Goal: Information Seeking & Learning: Learn about a topic

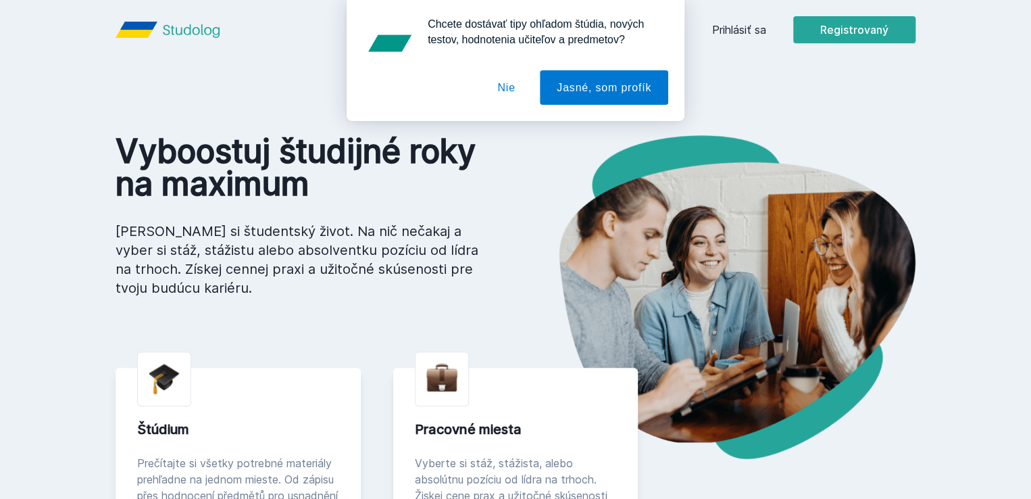
click at [557, 166] on div "Prihlásiť sa Registrovaný Vyboostuj študijné roky na maximum Usnadni si študent…" at bounding box center [515, 479] width 1031 height 958
click at [825, 34] on div "Chcete dostávať tipy ohľadom štúdia, nových testov, hodnotenia učiteľov a predm…" at bounding box center [515, 60] width 1031 height 121
click at [820, 28] on div "Chcete dostávať tipy ohľadom štúdia, nových testov, hodnotenia učiteľov a predm…" at bounding box center [515, 60] width 1031 height 121
click at [599, 91] on font "Jasné, som profík" at bounding box center [604, 87] width 95 height 11
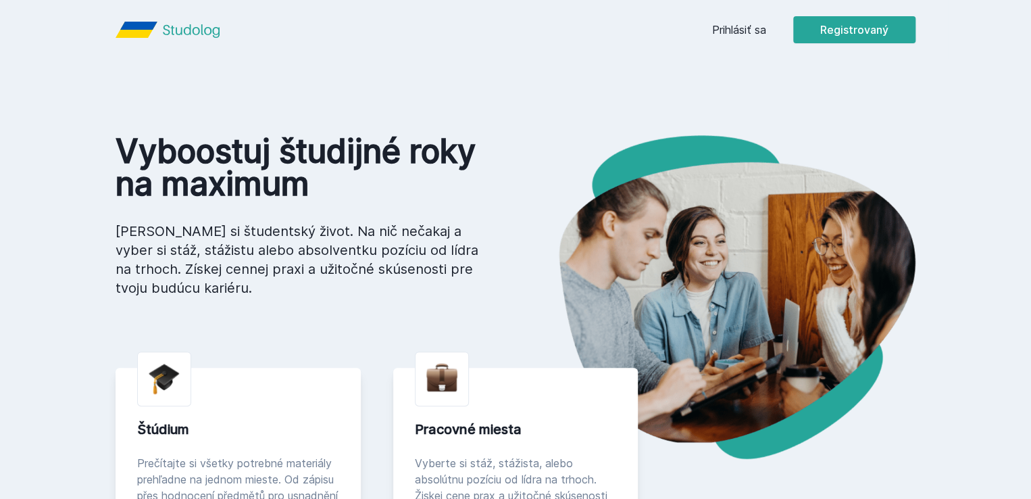
click at [766, 34] on font "Prihlásiť sa" at bounding box center [739, 30] width 54 height 14
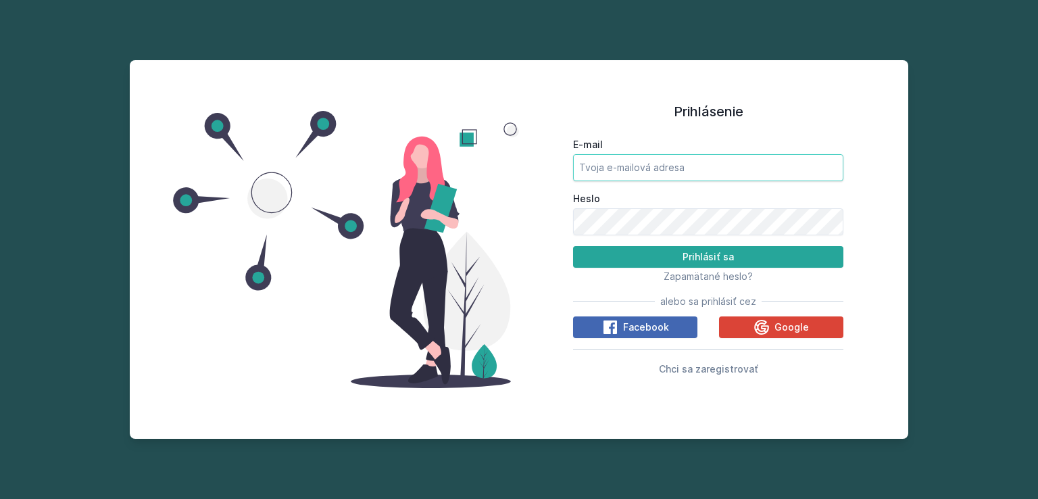
click at [709, 160] on input "E-mail" at bounding box center [708, 167] width 270 height 27
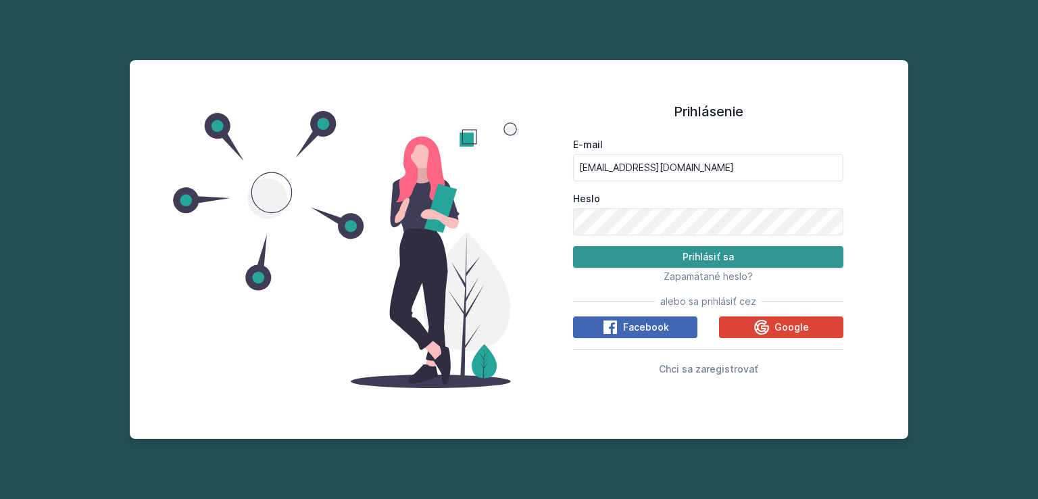
click at [695, 256] on font "Prihlásiť sa" at bounding box center [707, 256] width 51 height 11
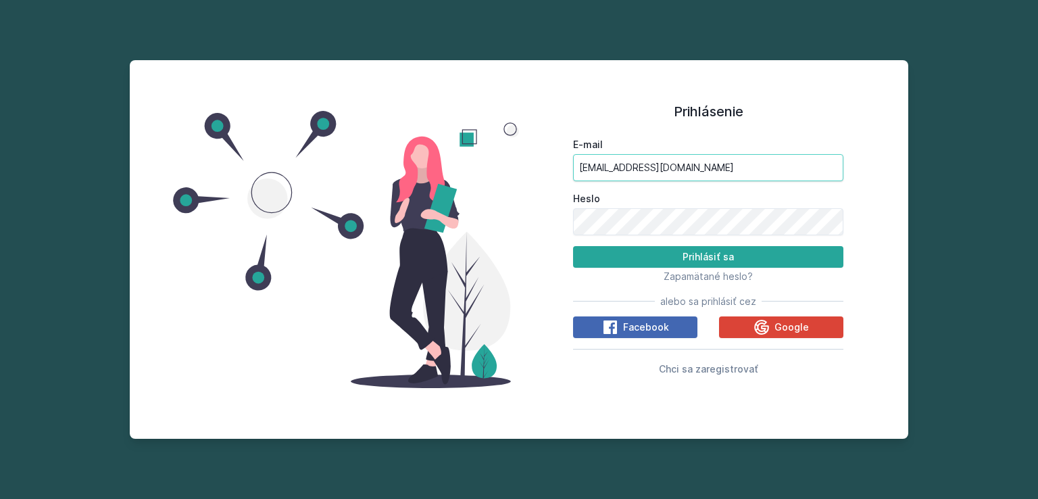
click at [704, 168] on input "[EMAIL_ADDRESS][DOMAIN_NAME]" at bounding box center [708, 167] width 270 height 27
type input "m"
type input "[EMAIL_ADDRESS][DOMAIN_NAME]"
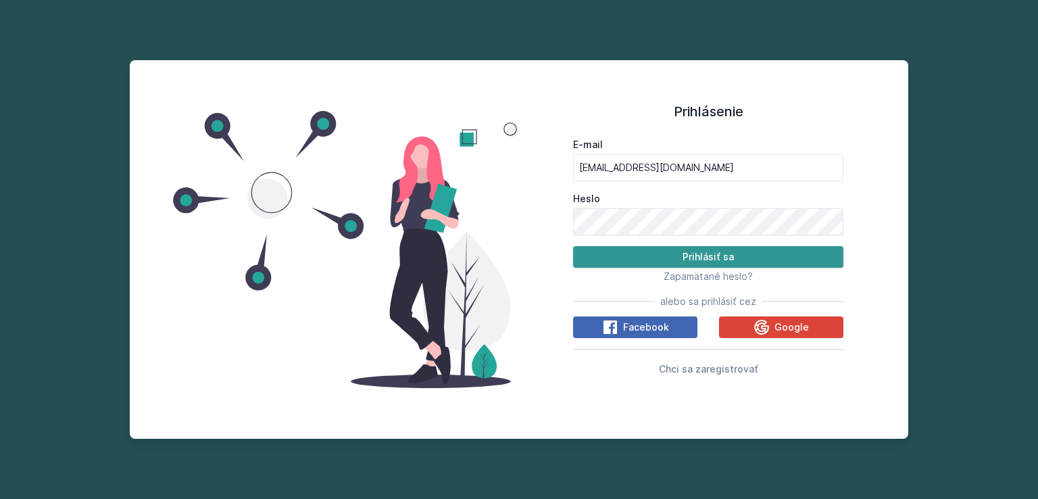
click at [683, 259] on font "Prihlásiť sa" at bounding box center [707, 256] width 51 height 11
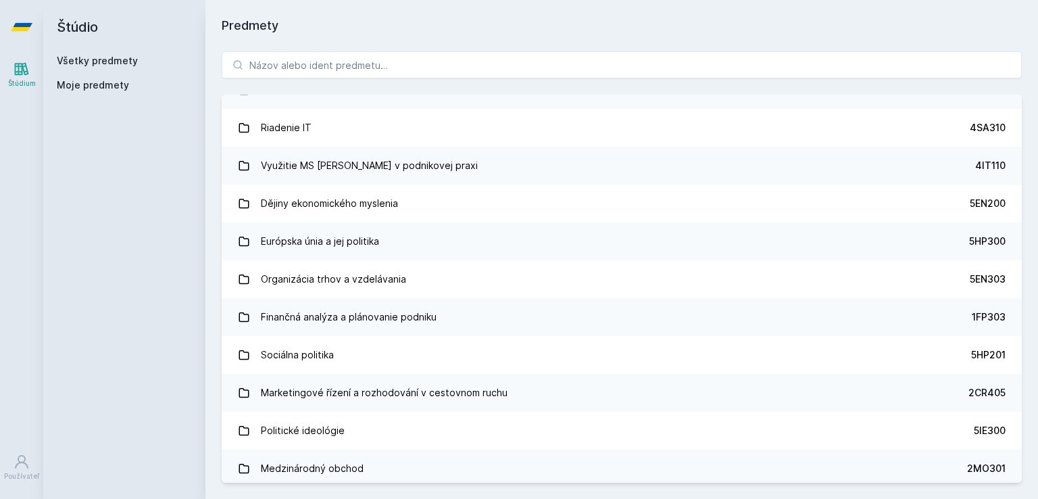
scroll to position [4392, 0]
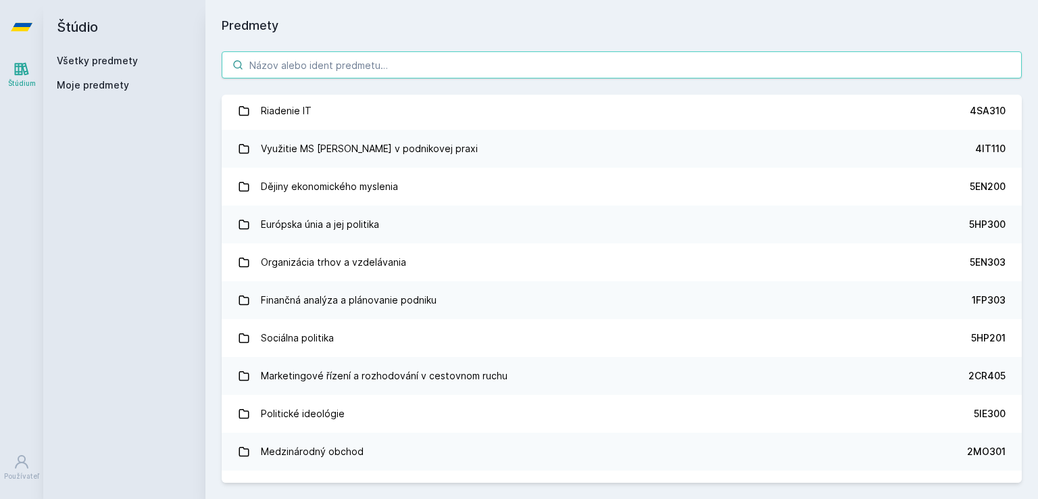
click at [492, 72] on input "search" at bounding box center [622, 64] width 800 height 27
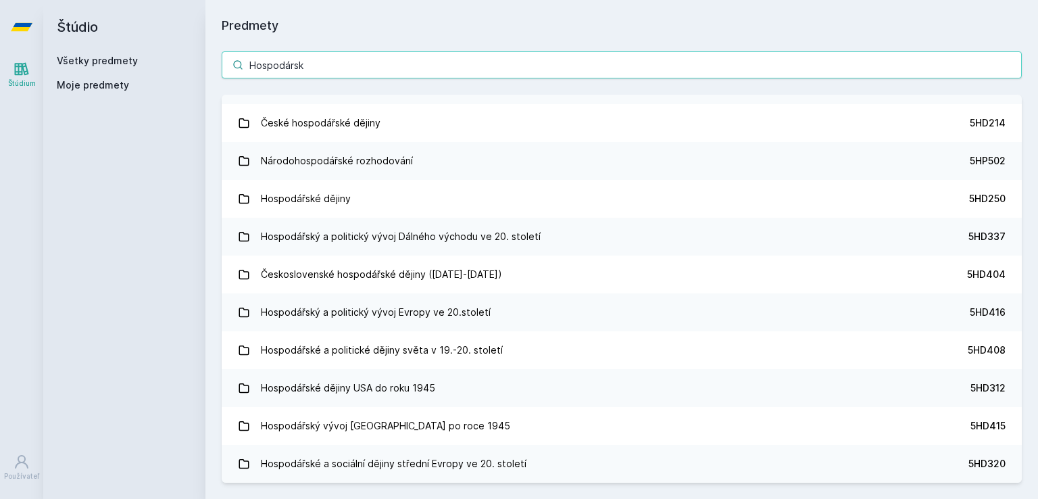
scroll to position [1882, 0]
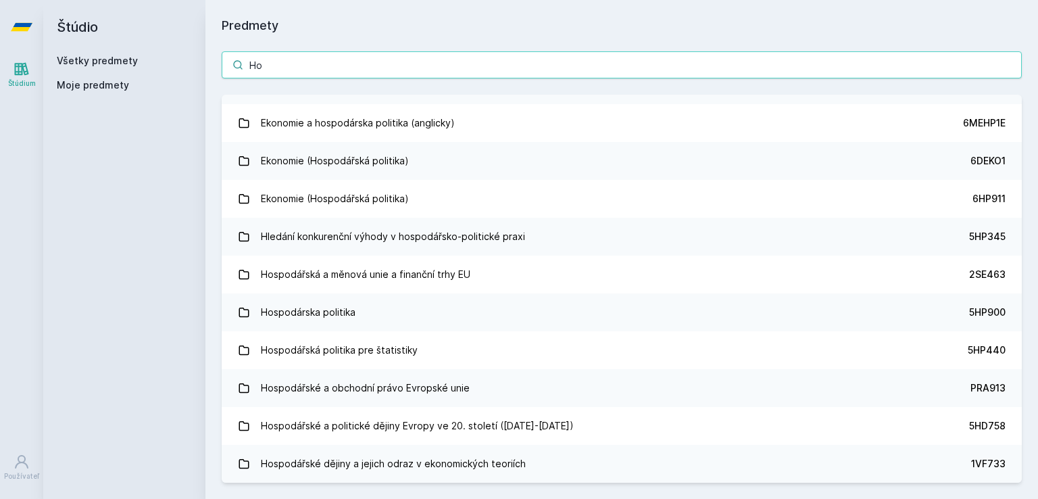
type input "H"
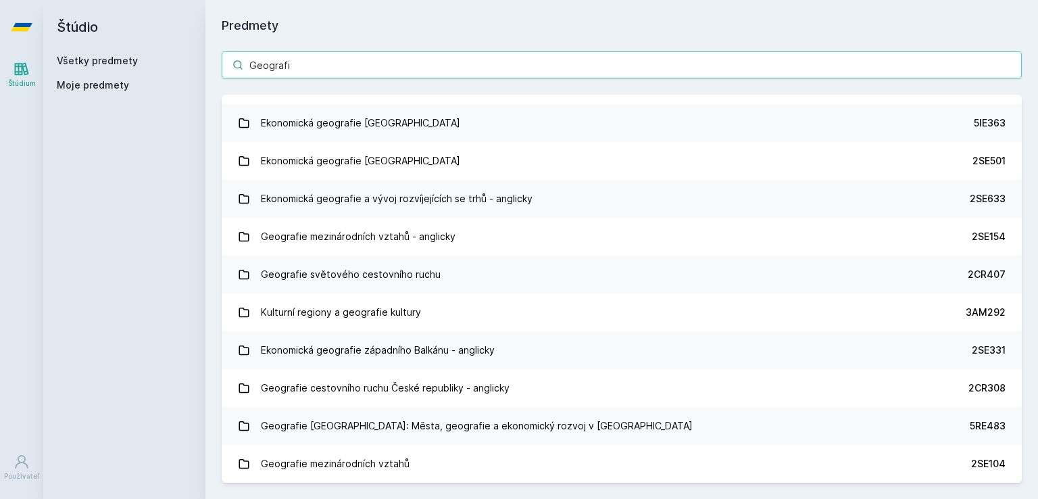
scroll to position [255, 0]
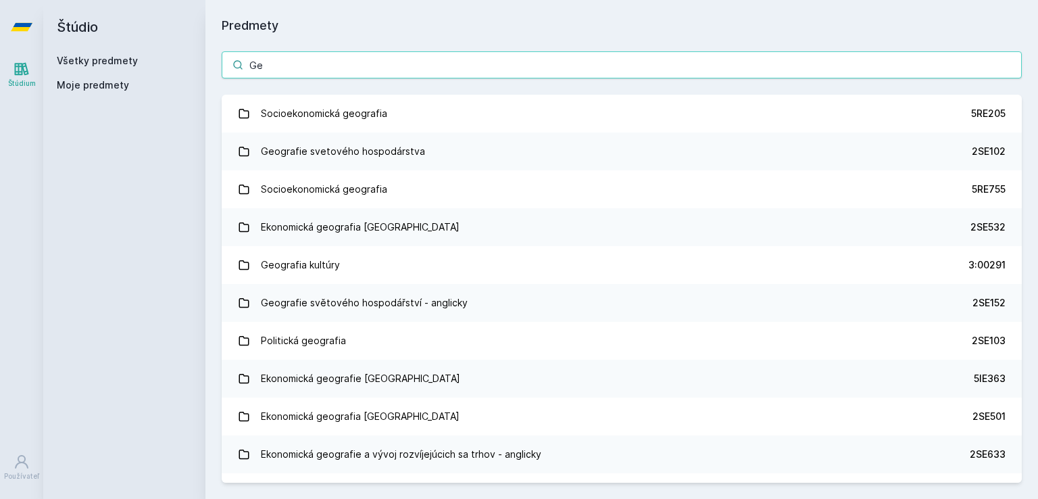
type input "G"
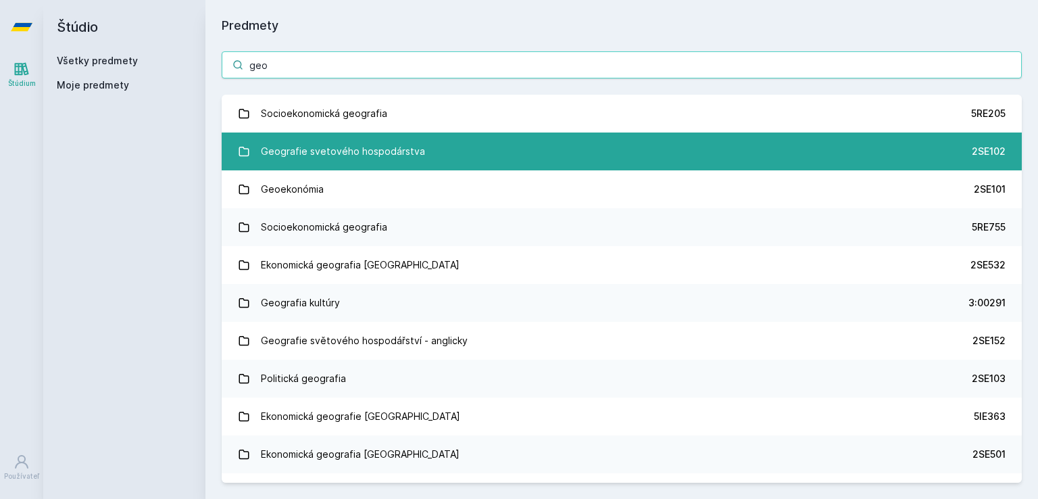
type input "geo"
click at [339, 147] on font "Geografie svetového hospodárstva" at bounding box center [343, 150] width 164 height 11
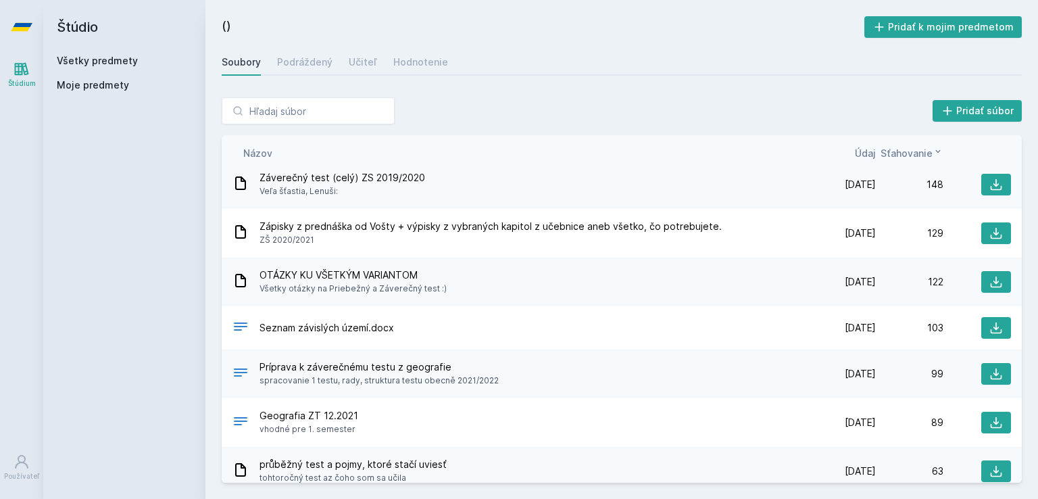
scroll to position [68, 0]
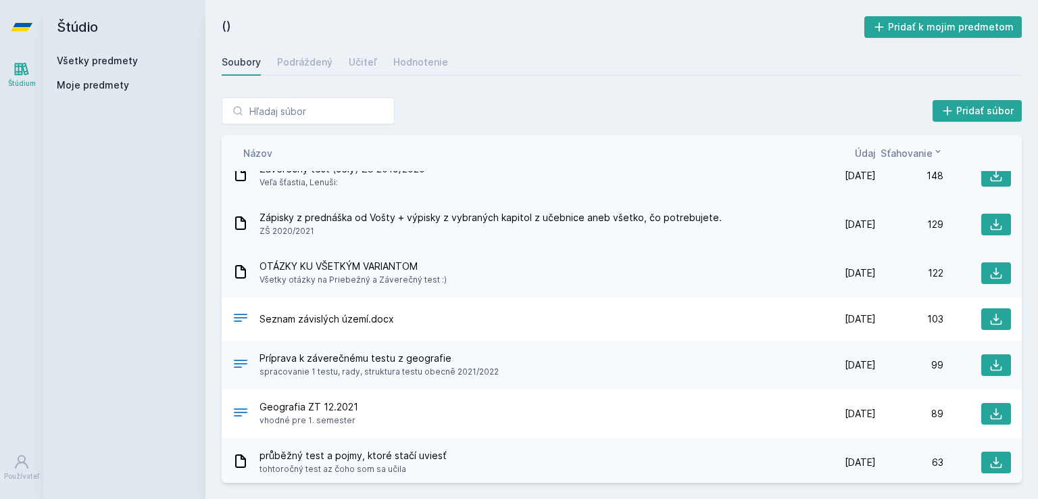
click at [670, 220] on font "Zápisky z prednáška od Vošty + výpisky z vybraných kapitol z učebnice aneb všet…" at bounding box center [490, 216] width 462 height 11
click at [996, 222] on button at bounding box center [996, 225] width 30 height 22
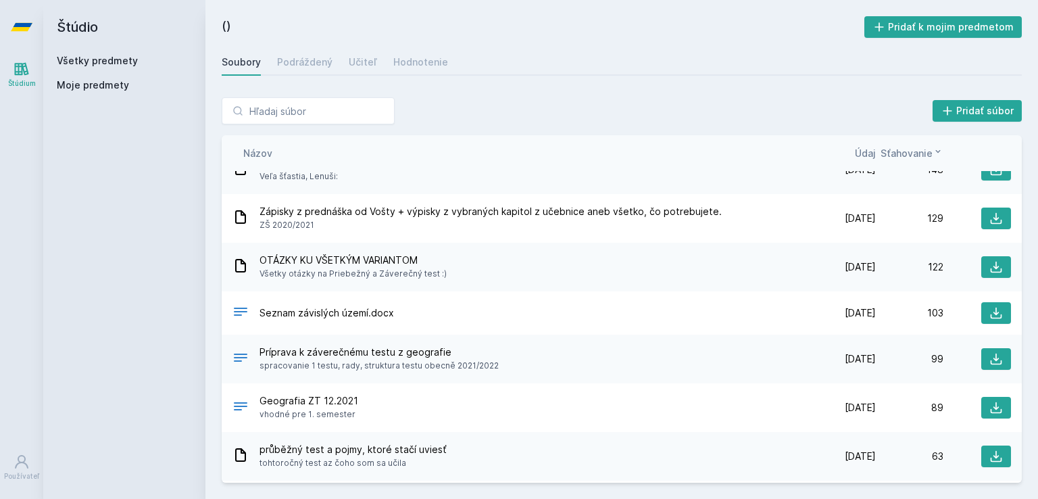
scroll to position [0, 0]
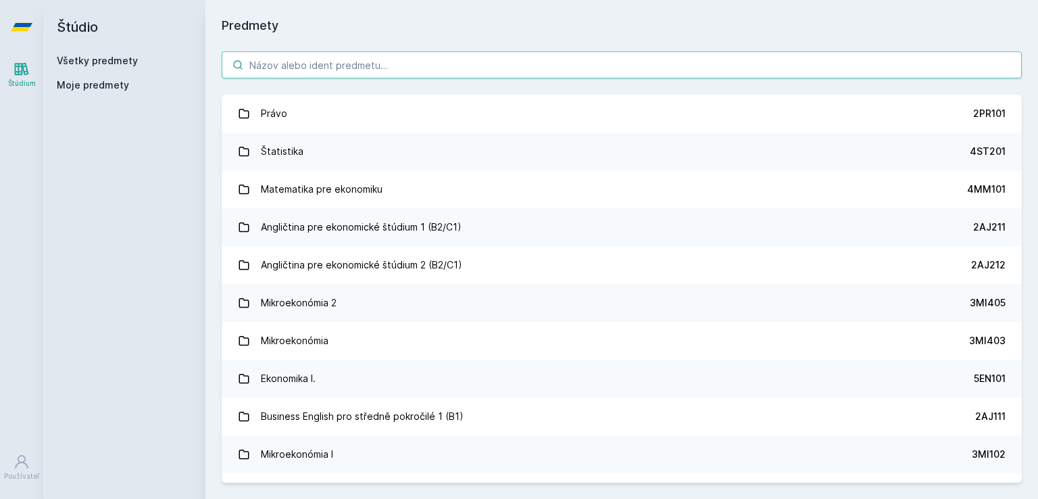
click at [422, 60] on input "search" at bounding box center [622, 64] width 800 height 27
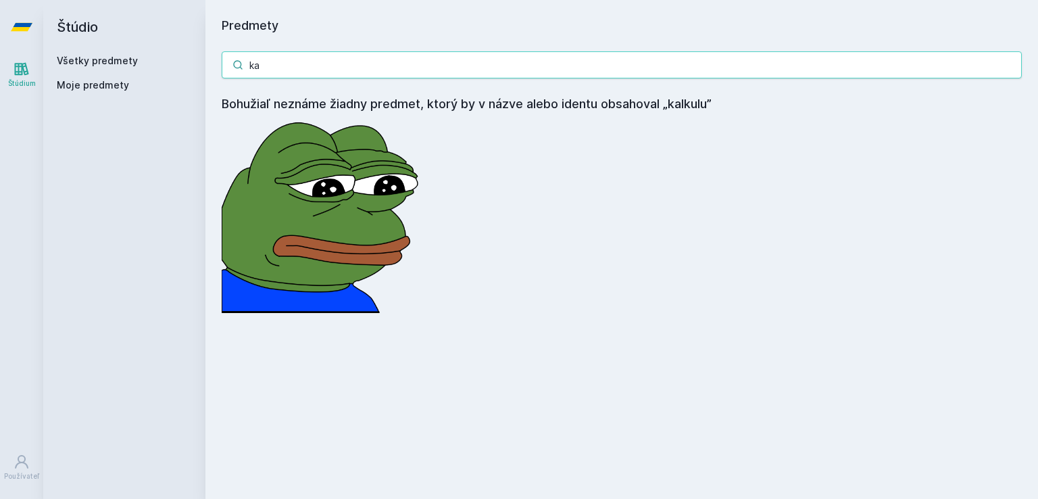
type input "k"
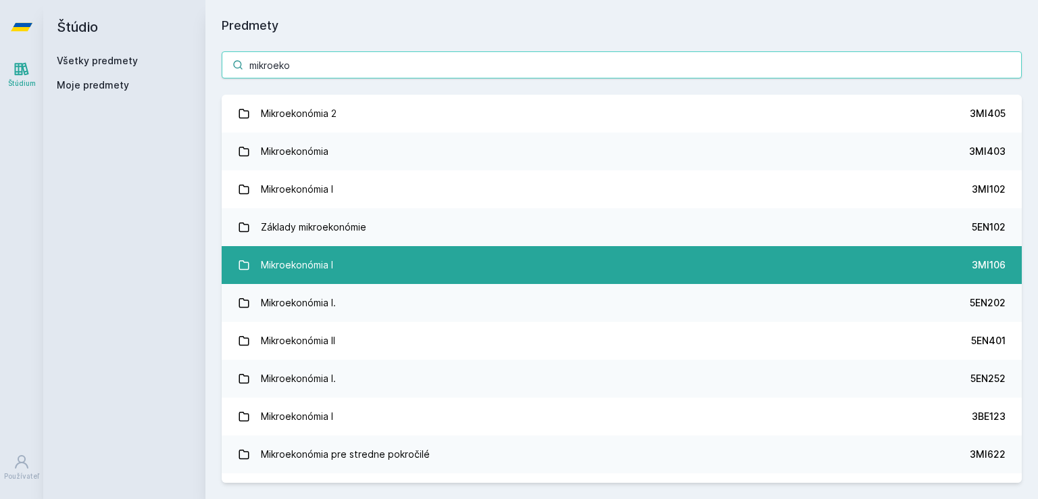
type input "mikroeko"
click at [360, 260] on link "Mikroekonómia I 3MI106" at bounding box center [622, 265] width 800 height 38
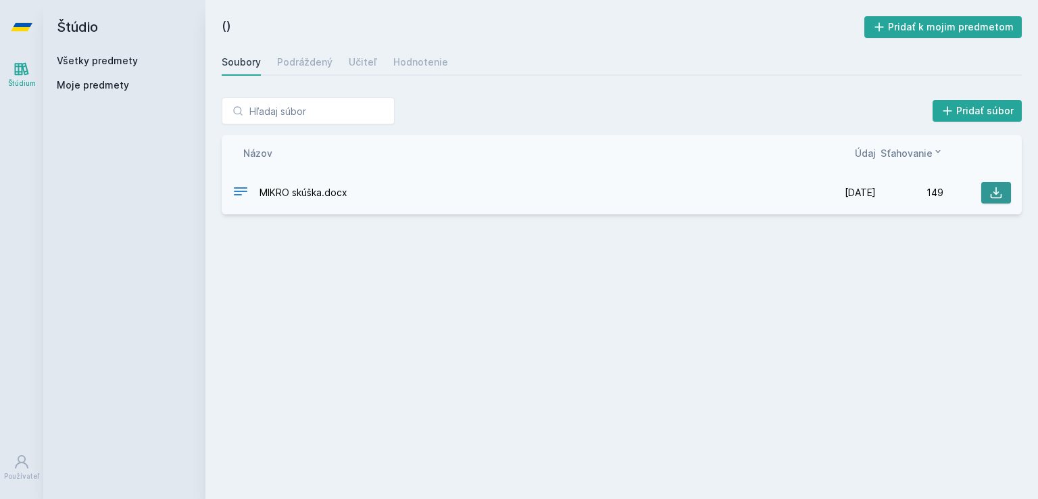
click at [989, 196] on icon at bounding box center [996, 193] width 14 height 14
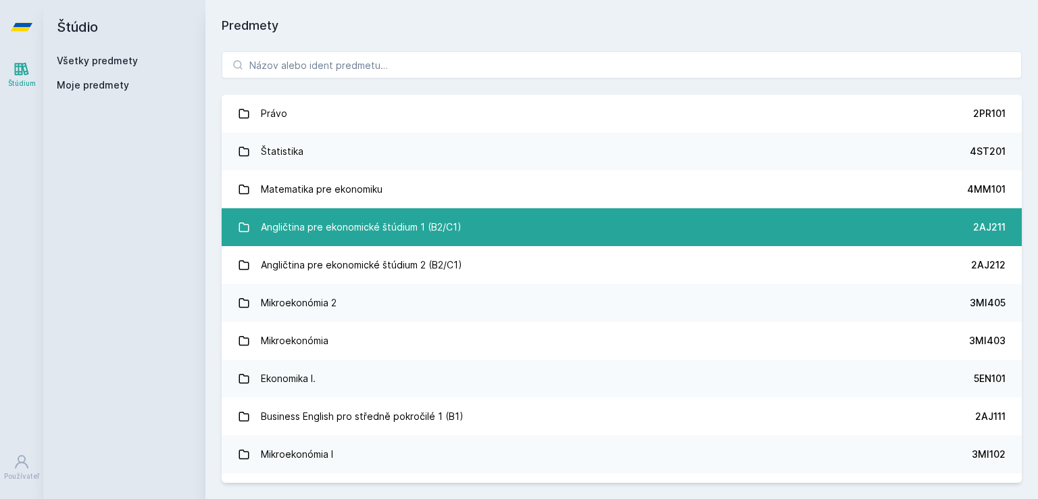
click at [366, 230] on font "Angličtina pre ekonomické štúdium 1 (B2/C1)" at bounding box center [361, 226] width 201 height 11
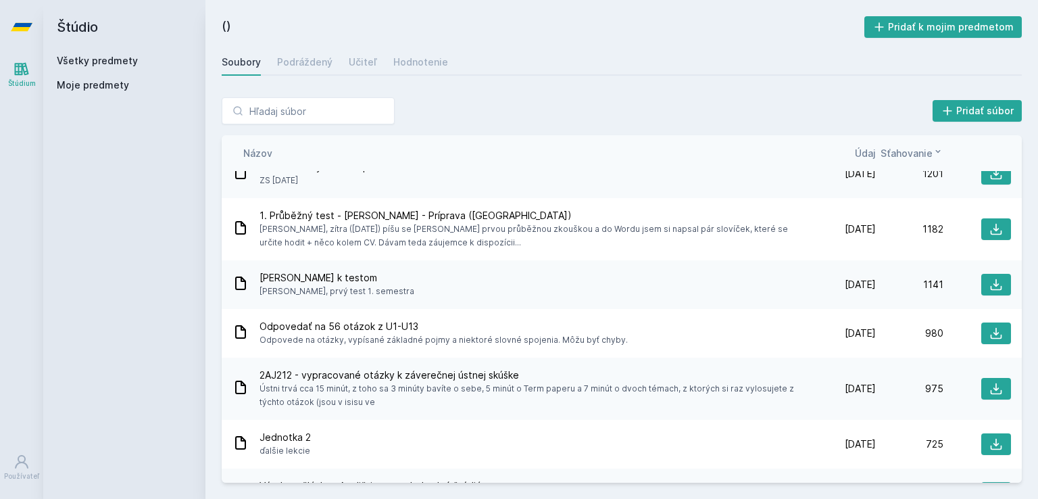
scroll to position [668, 0]
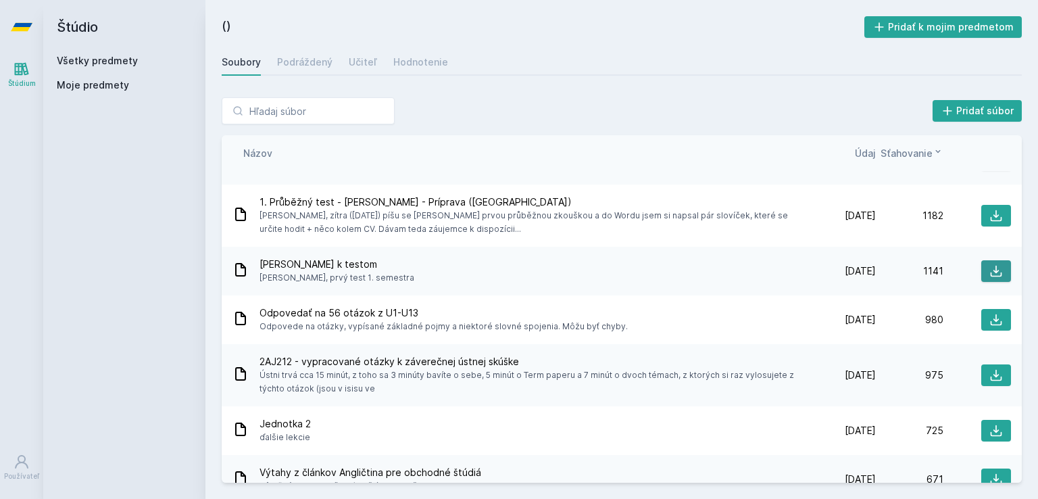
click at [991, 266] on icon at bounding box center [996, 271] width 11 height 11
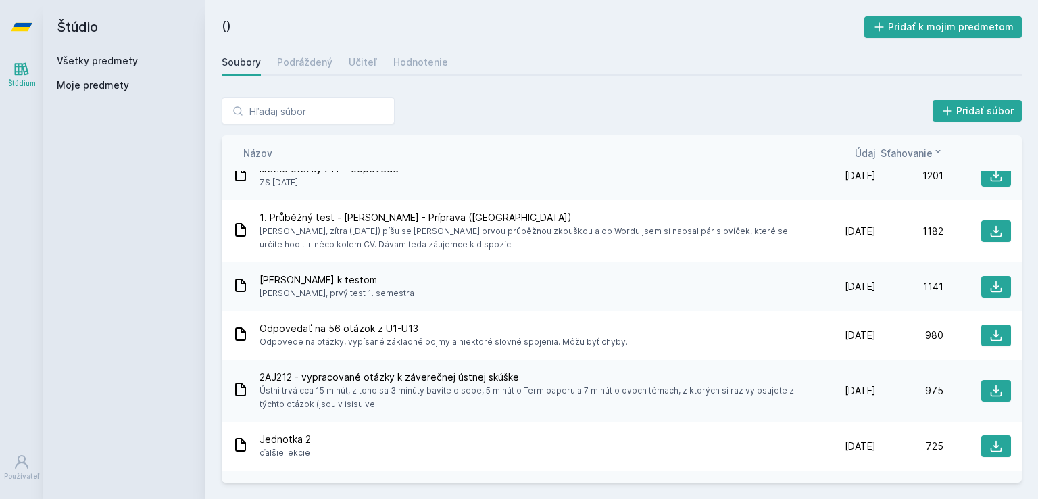
scroll to position [591, 0]
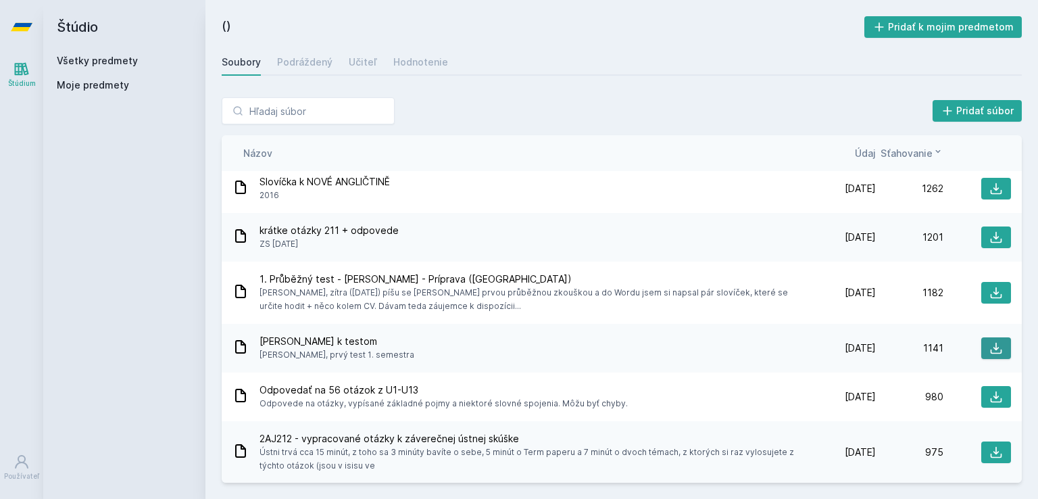
click at [989, 344] on icon at bounding box center [996, 348] width 14 height 14
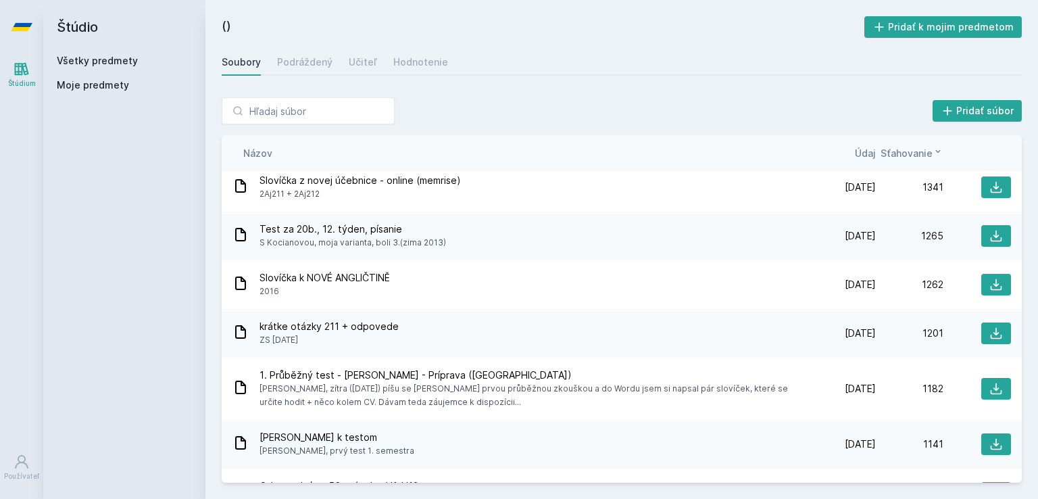
scroll to position [486, 0]
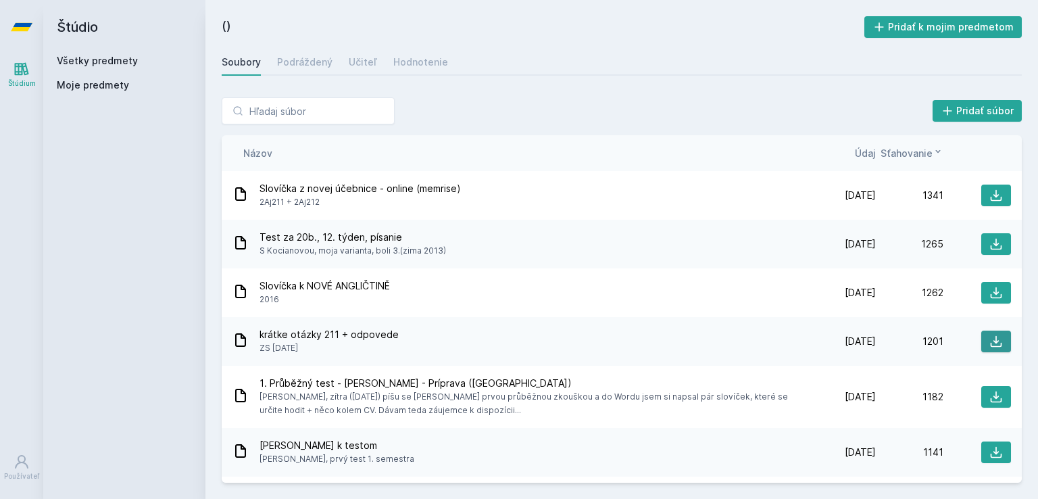
click at [989, 344] on icon at bounding box center [996, 341] width 14 height 14
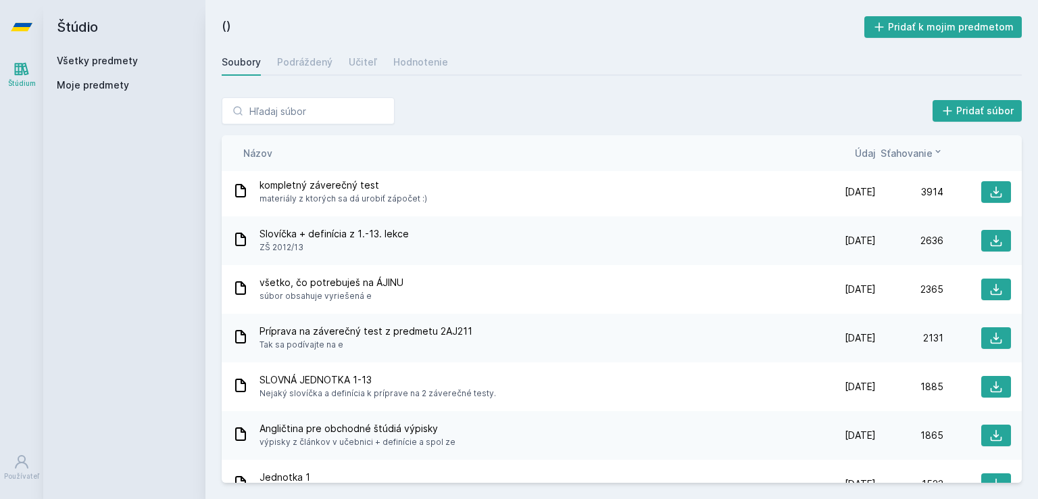
scroll to position [0, 0]
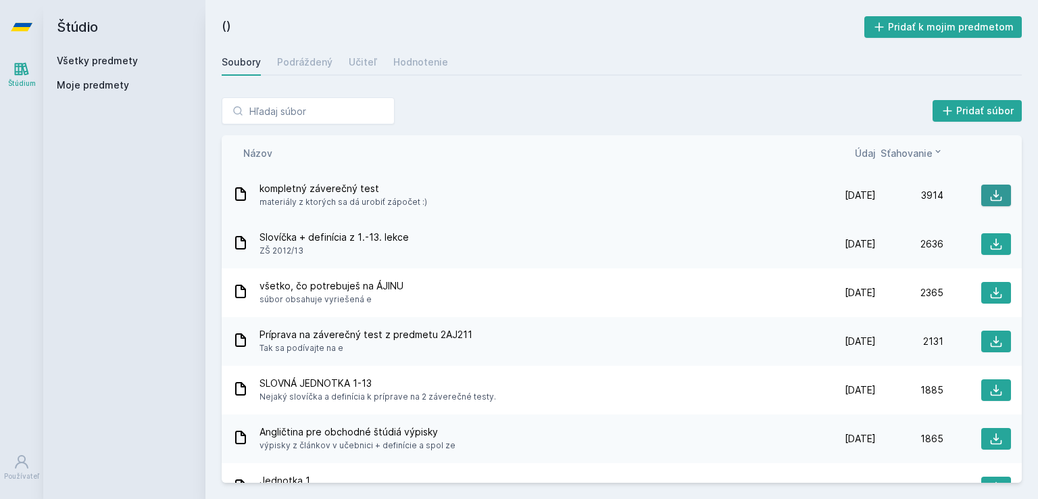
click at [989, 191] on icon at bounding box center [996, 196] width 14 height 14
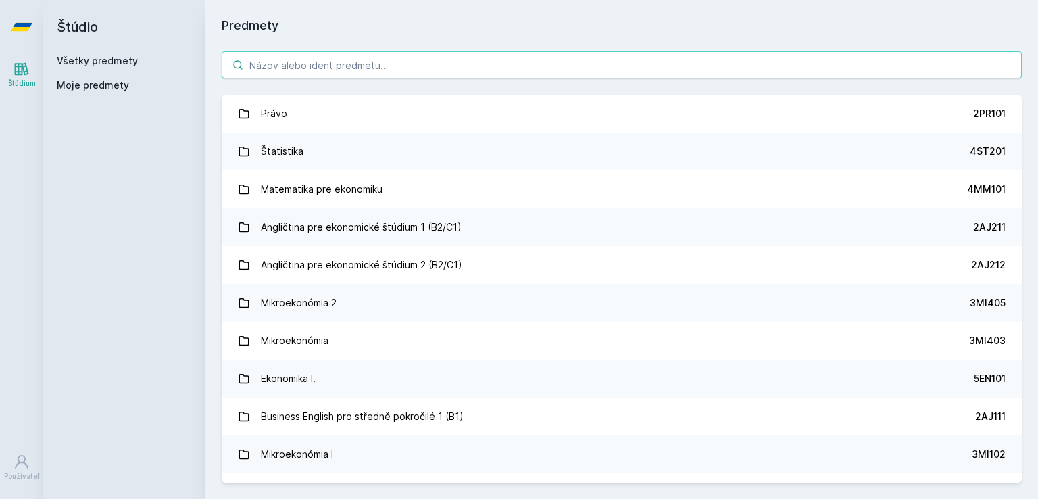
click at [414, 71] on input "search" at bounding box center [622, 64] width 800 height 27
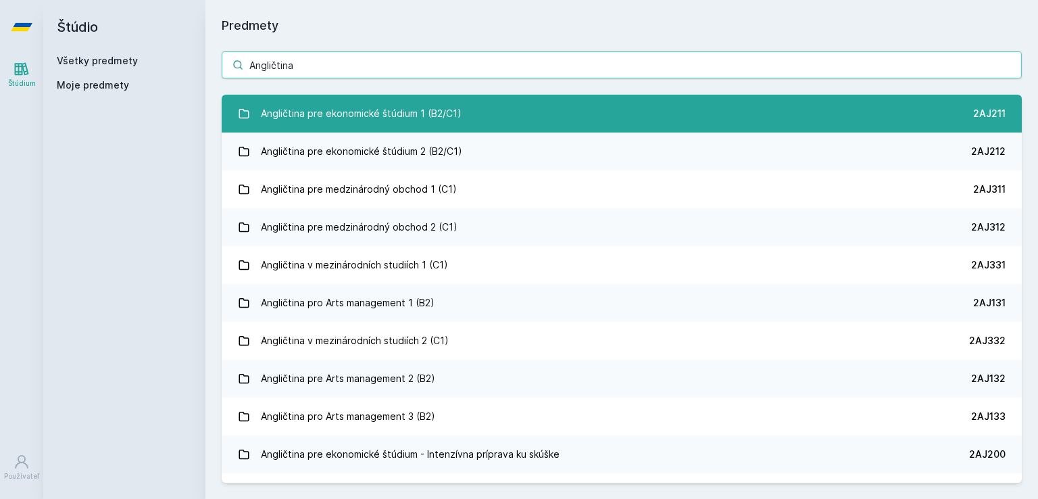
type input "Angličtina"
click at [449, 114] on font "Angličtina pre ekonomické štúdium 1 (B2/C1)" at bounding box center [361, 112] width 201 height 11
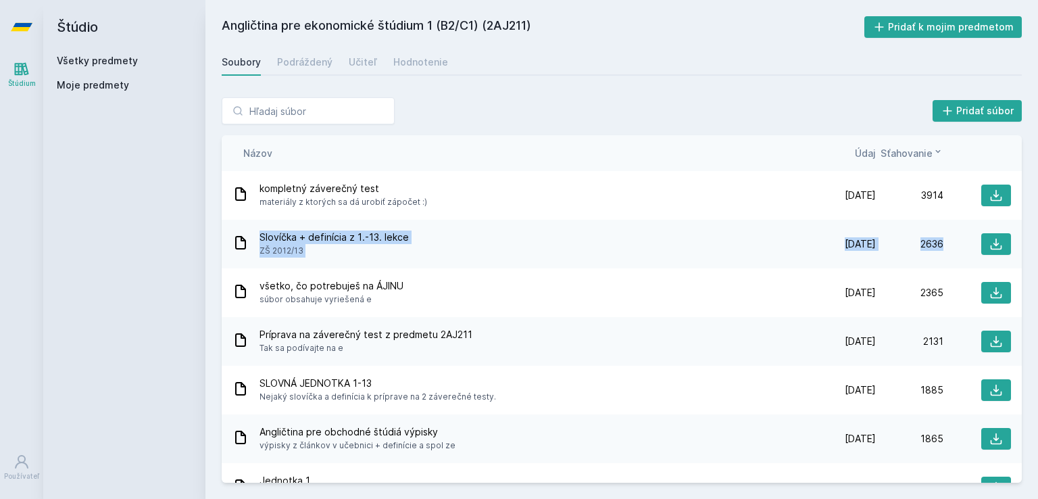
drag, startPoint x: 1012, startPoint y: 207, endPoint x: 1019, endPoint y: 232, distance: 26.1
click at [1019, 232] on div "kompletný záverečný test materiály z ktorých sa dá urobiť zápočet :) [DATE] [DA…" at bounding box center [622, 326] width 800 height 311
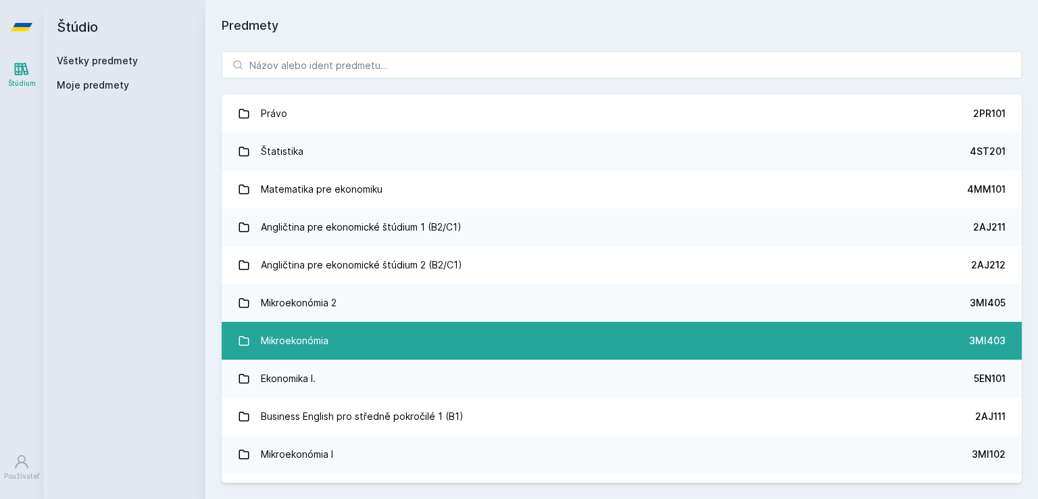
click at [297, 336] on font "Mikroekonómia" at bounding box center [295, 339] width 68 height 11
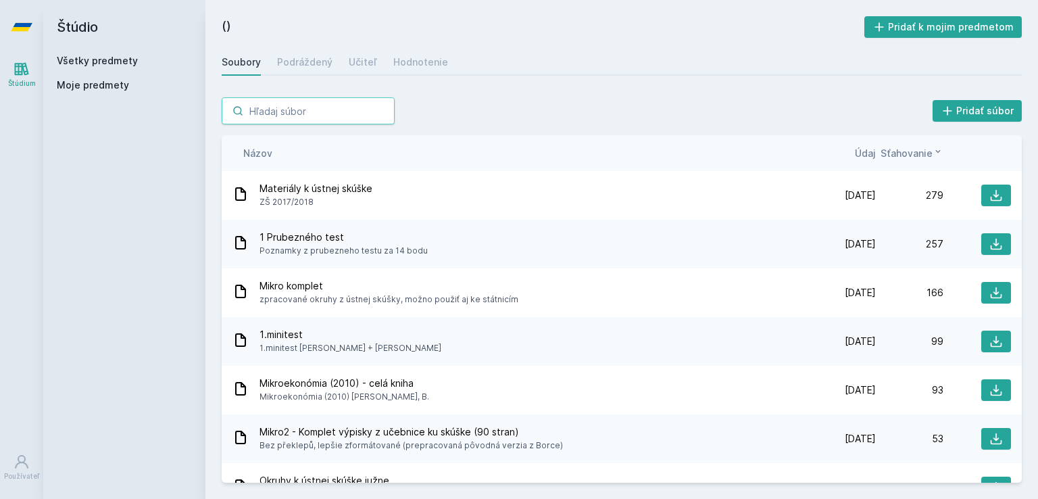
click at [261, 109] on input "search" at bounding box center [308, 110] width 173 height 27
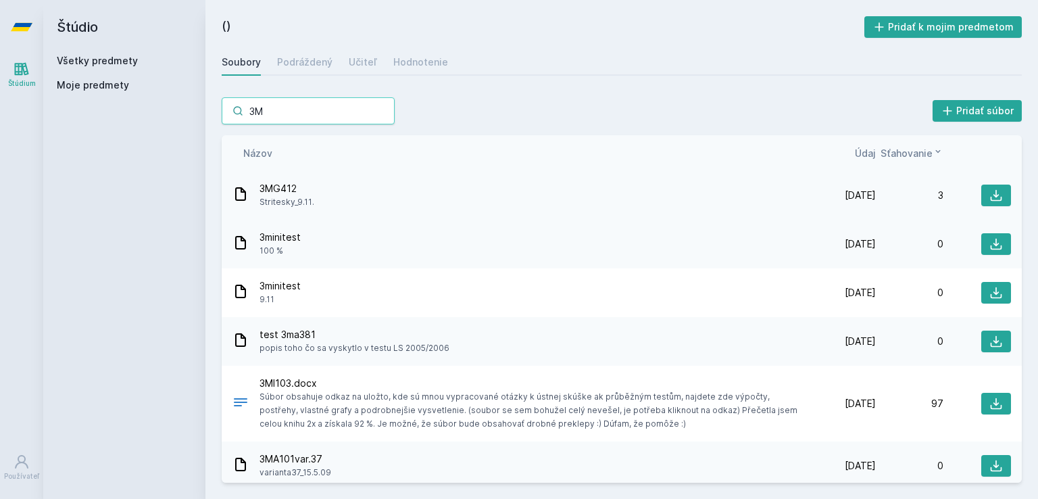
type input "3"
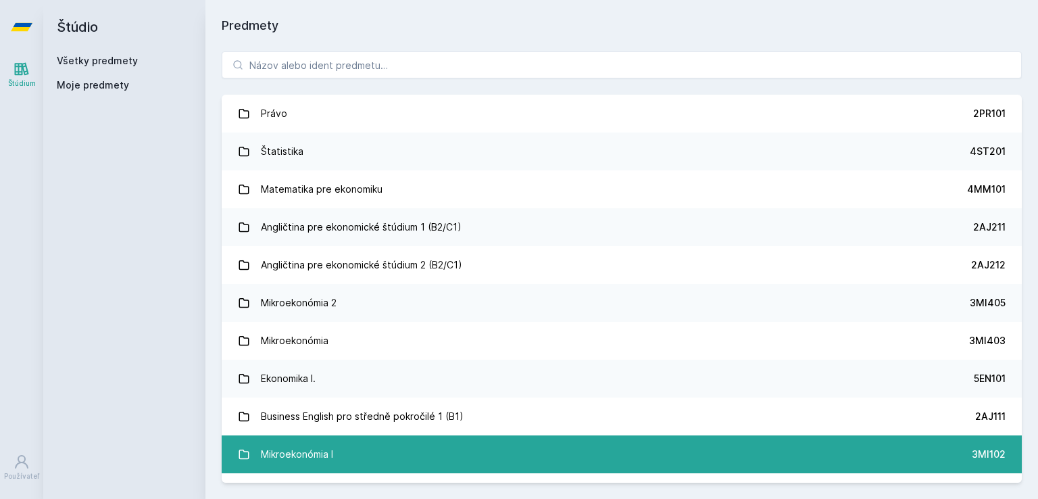
click at [719, 452] on link "Mikroekonómia I 3MI102" at bounding box center [622, 454] width 800 height 38
